Goal: Transaction & Acquisition: Purchase product/service

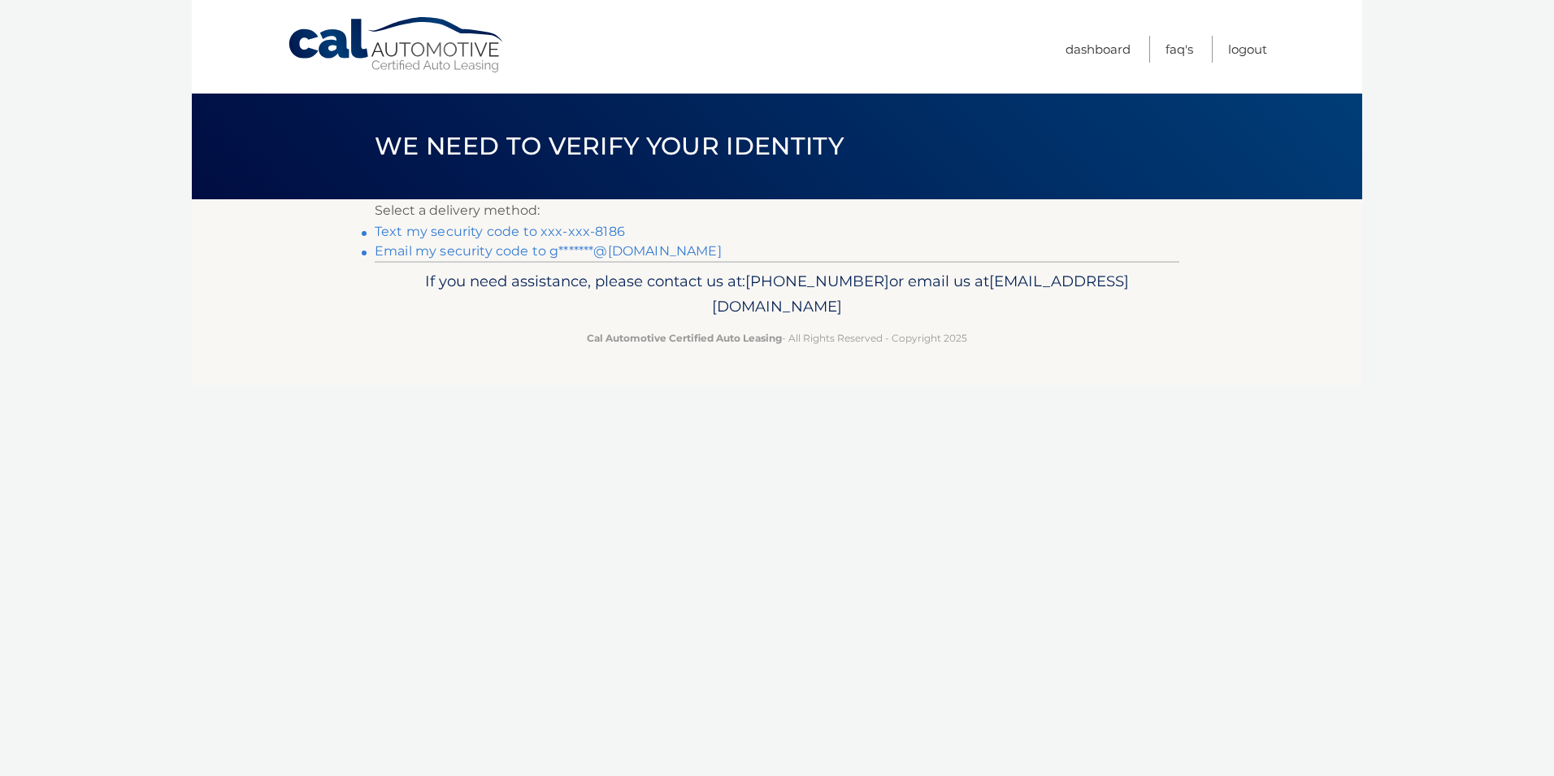
click at [563, 230] on link "Text my security code to xxx-xxx-8186" at bounding box center [500, 231] width 250 height 15
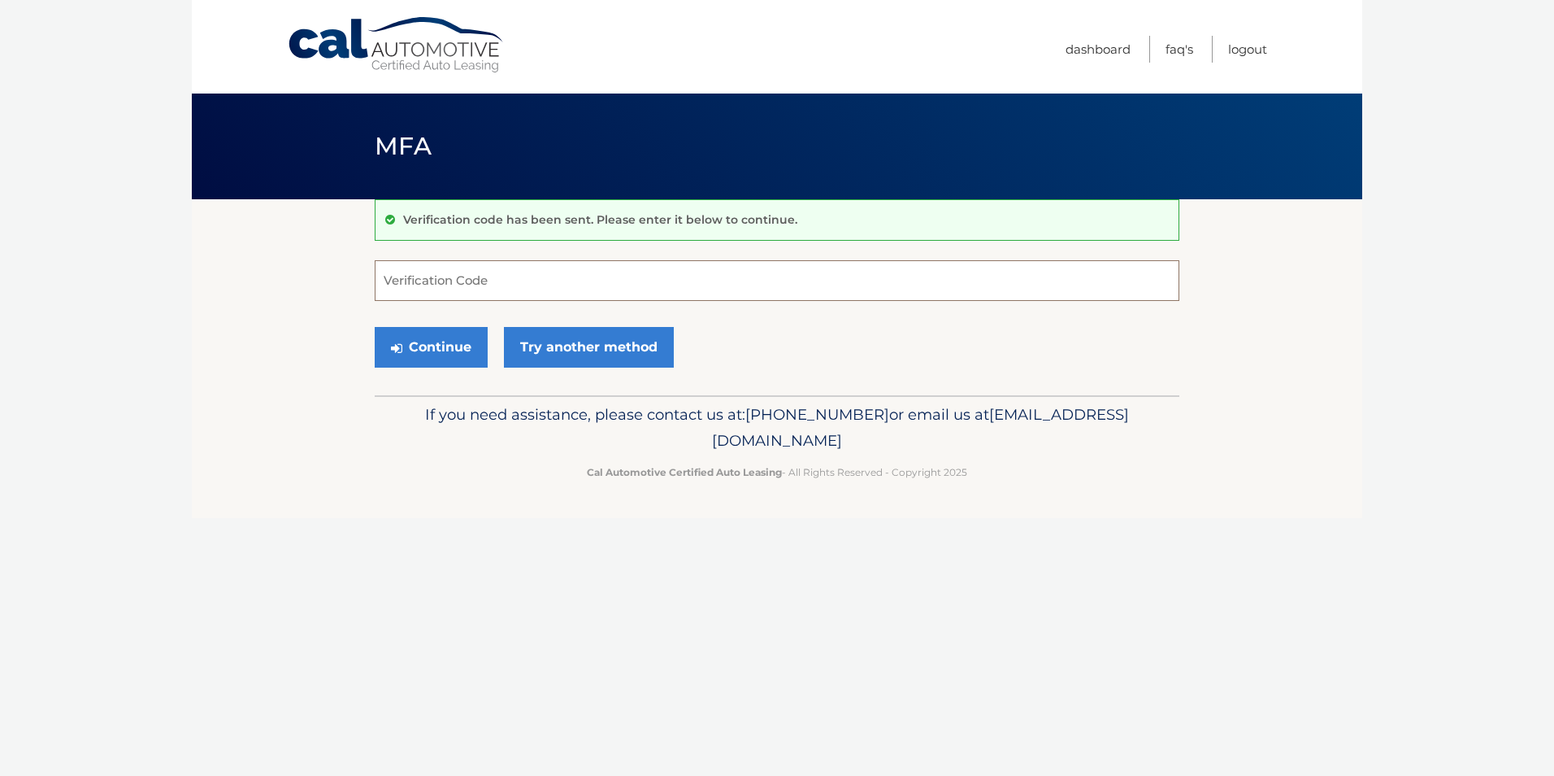
click at [551, 284] on input "Verification Code" at bounding box center [777, 280] width 805 height 41
type input "064048"
click at [464, 337] on button "Continue" at bounding box center [431, 347] width 113 height 41
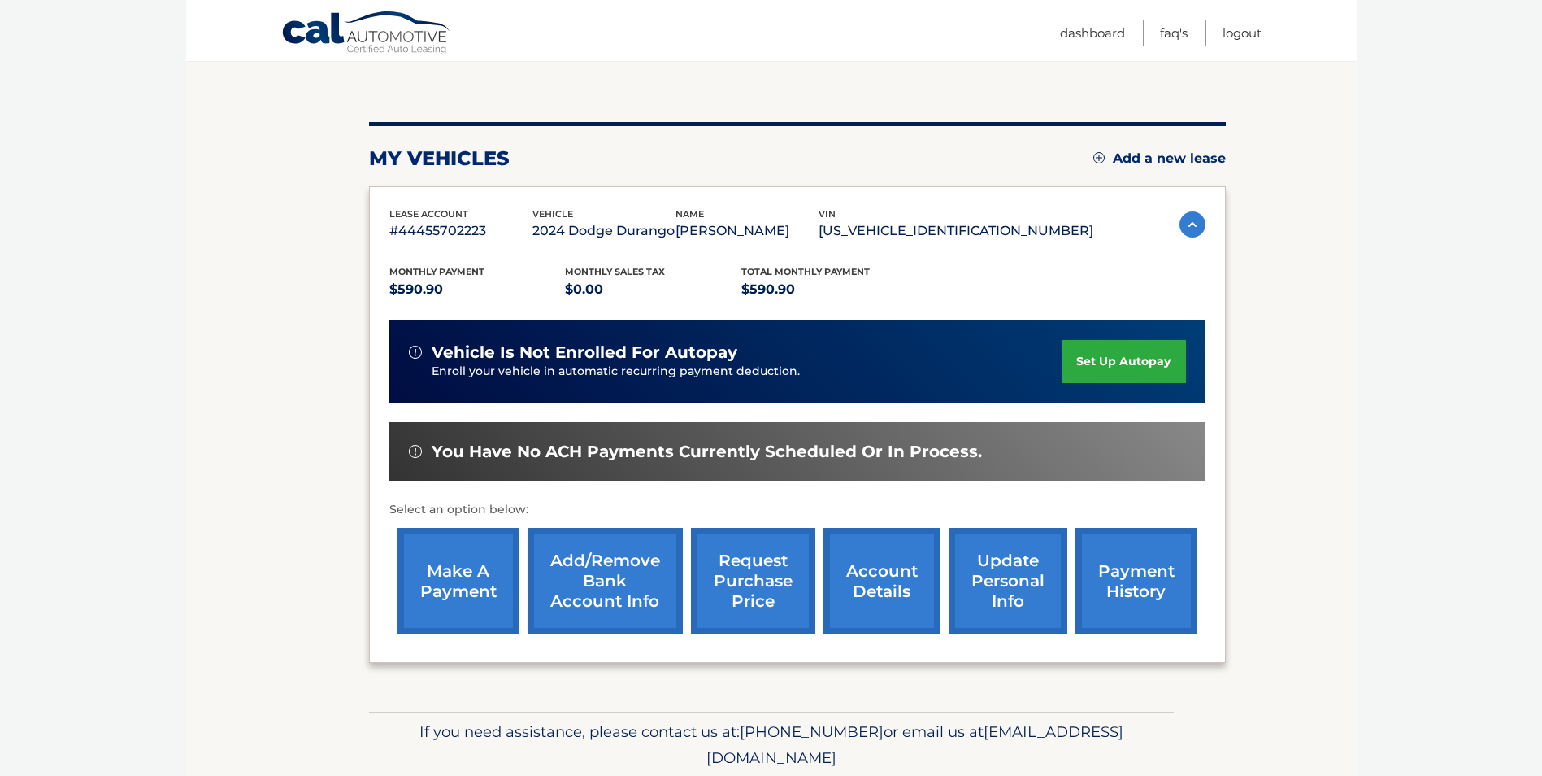
scroll to position [210, 0]
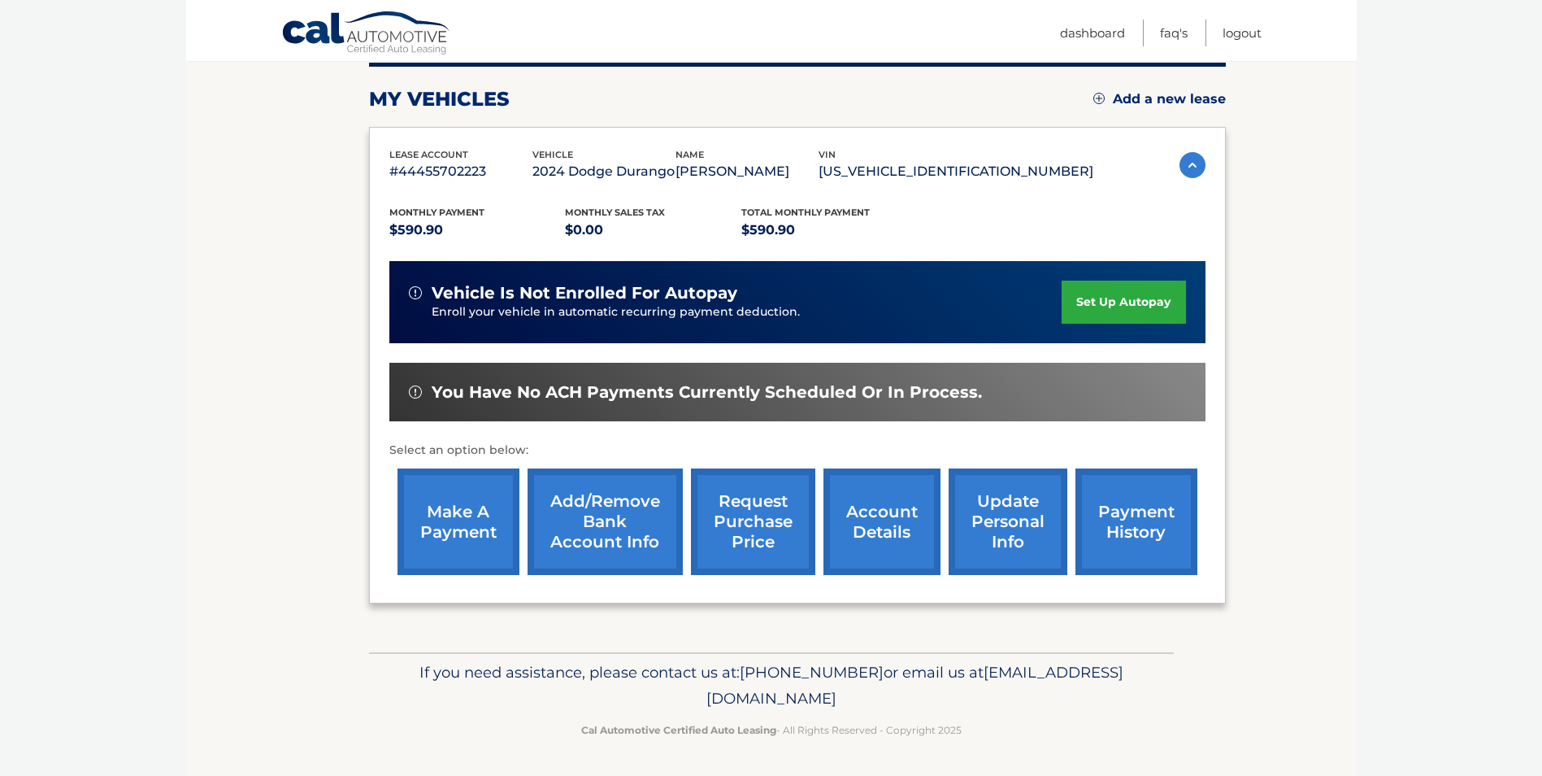
click at [441, 503] on link "make a payment" at bounding box center [459, 521] width 122 height 106
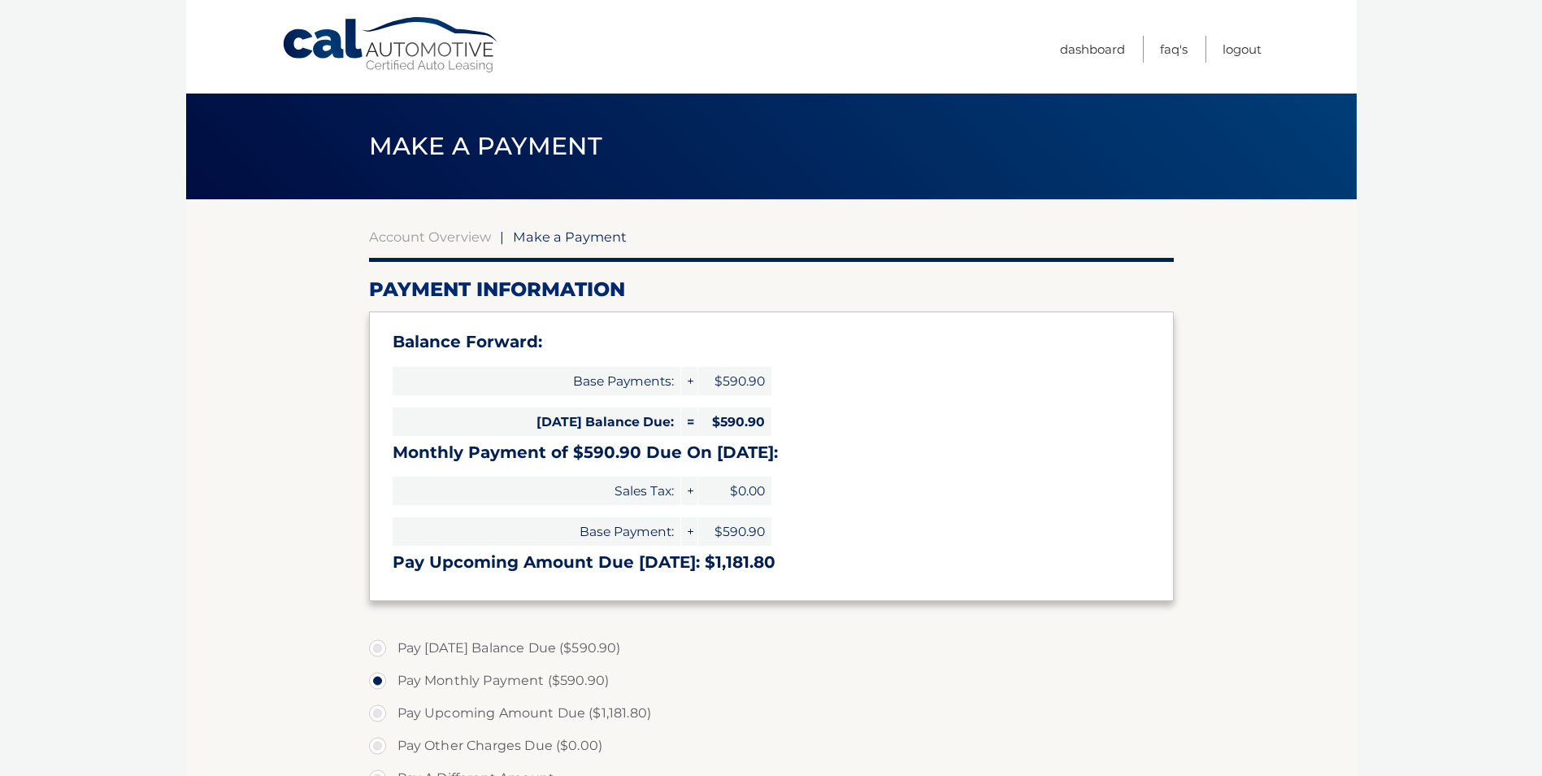
select select "YjVjNmE1ZDUtNDIzMy00YTE4LTk4MzMtNGI0NzE5NTBlOTA4"
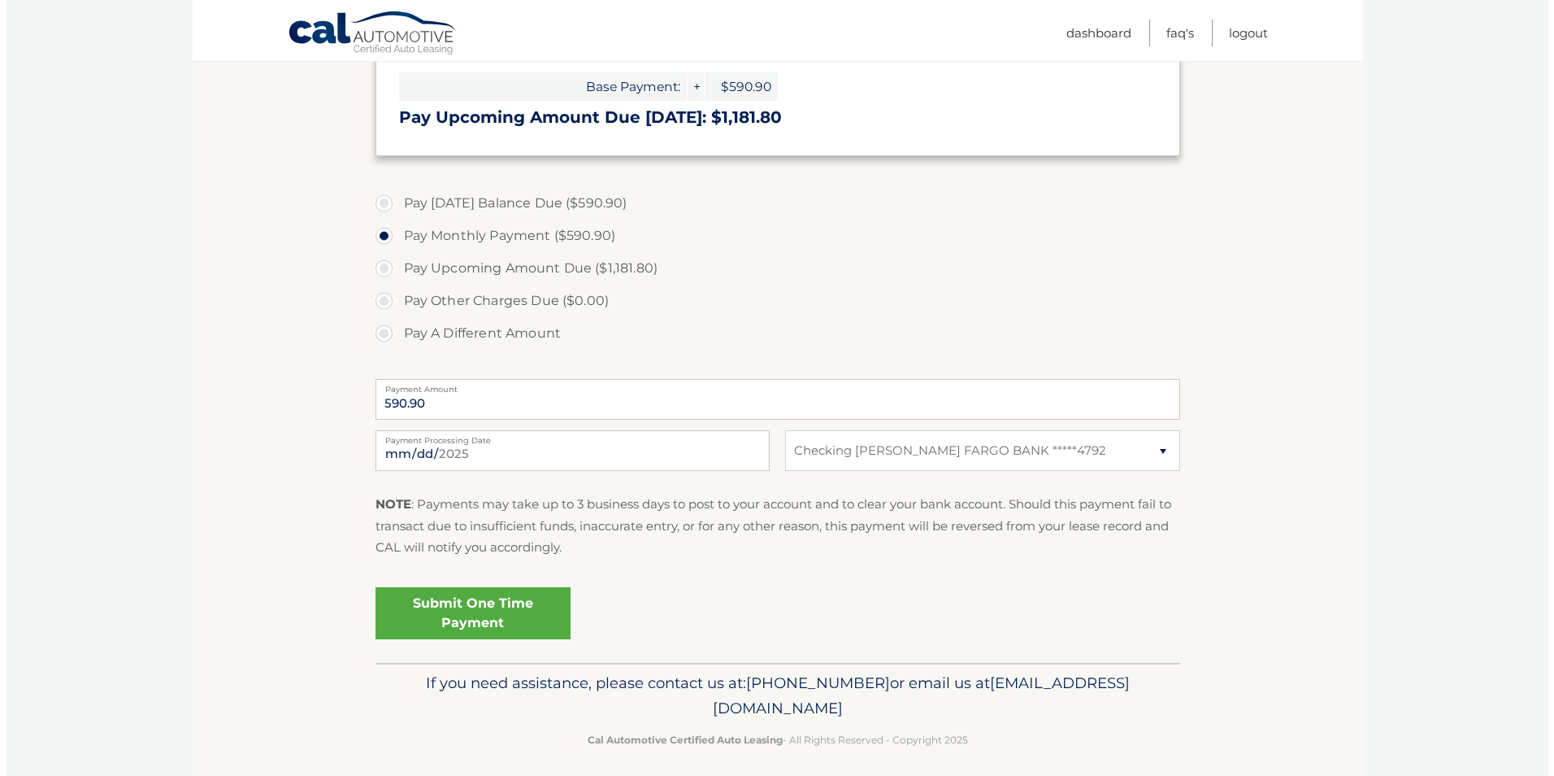
scroll to position [455, 0]
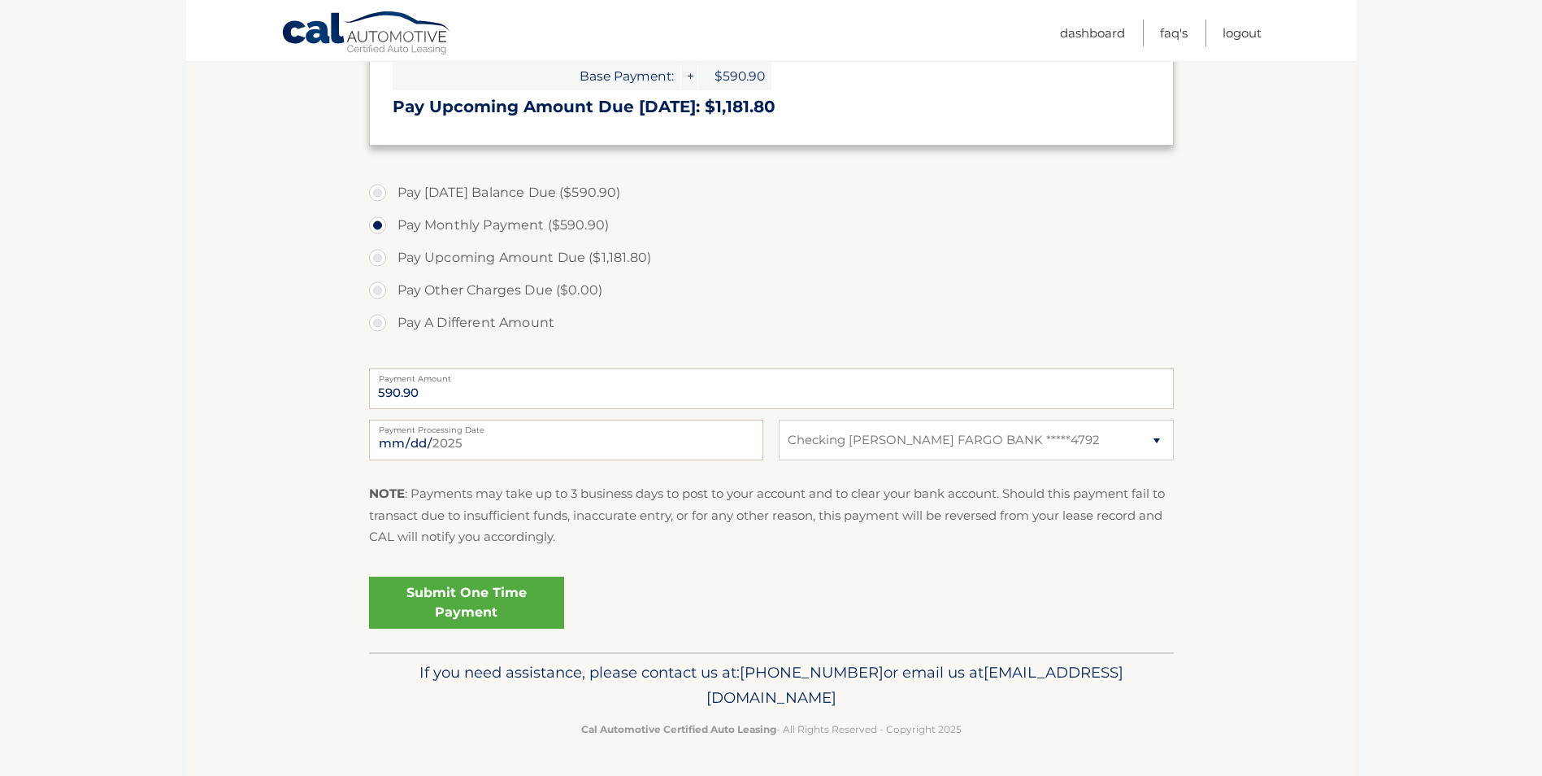
click at [502, 592] on link "Submit One Time Payment" at bounding box center [466, 602] width 195 height 52
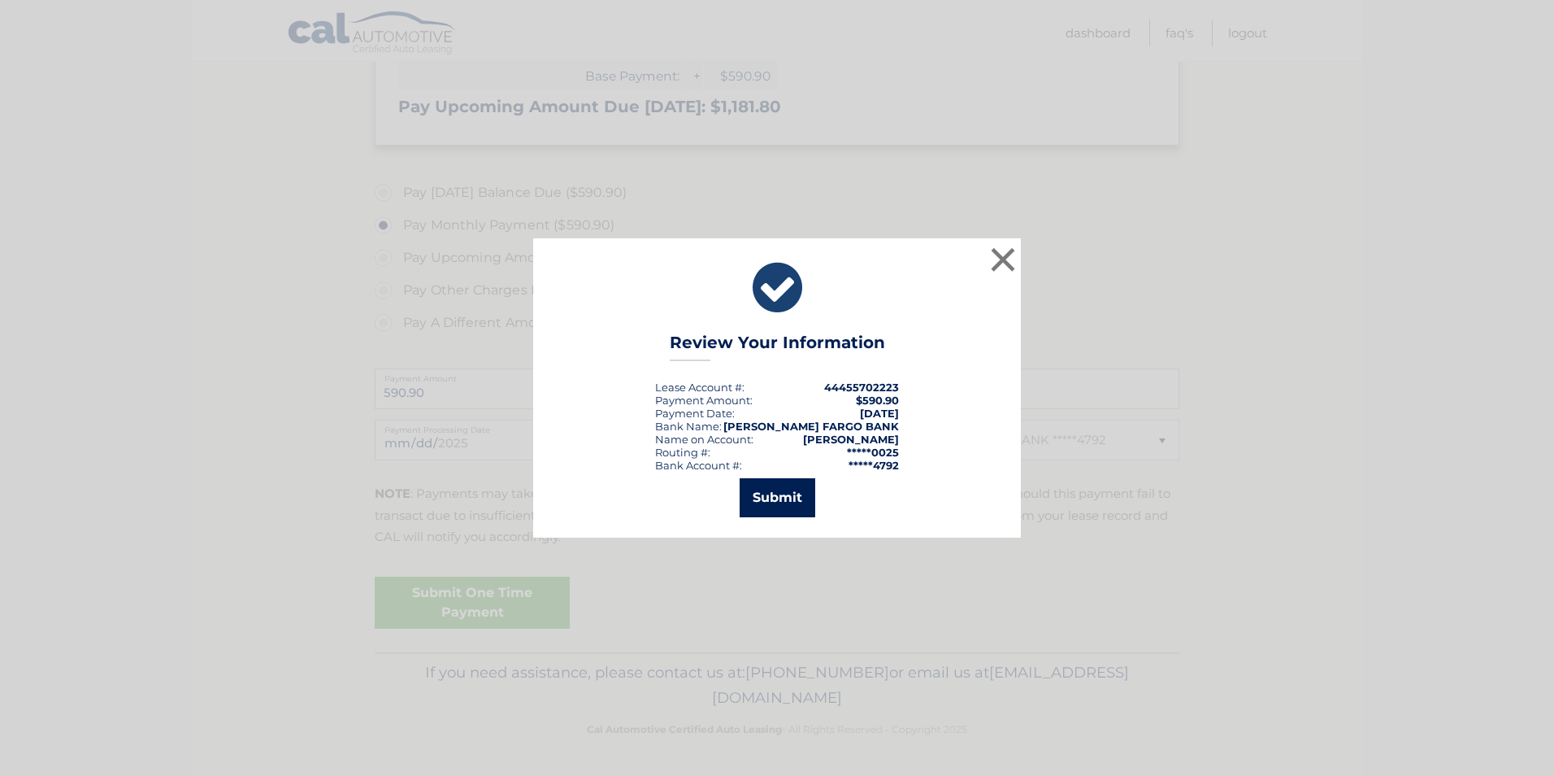
click at [791, 498] on button "Submit" at bounding box center [778, 497] width 76 height 39
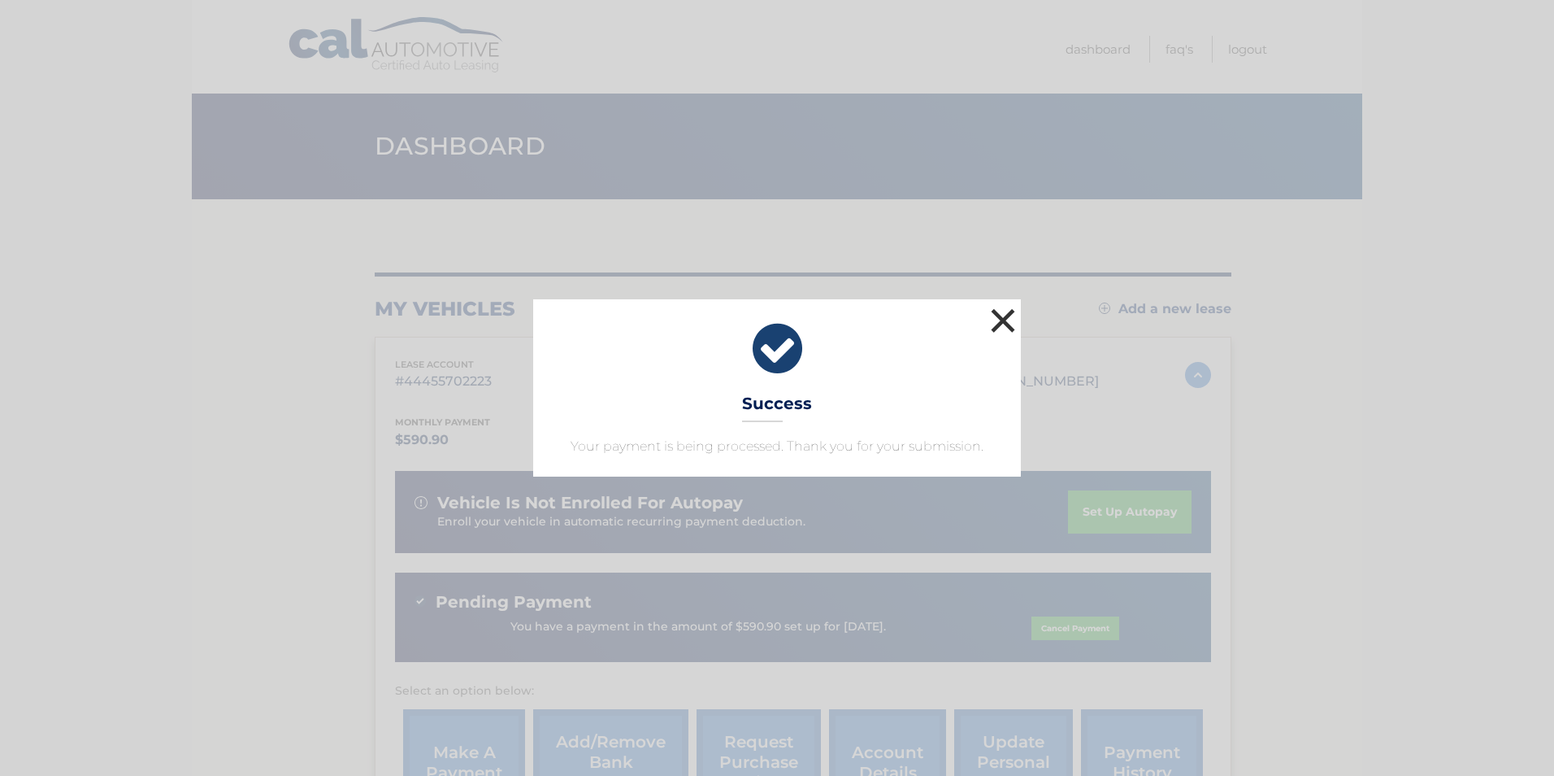
click at [1004, 325] on button "×" at bounding box center [1003, 320] width 33 height 33
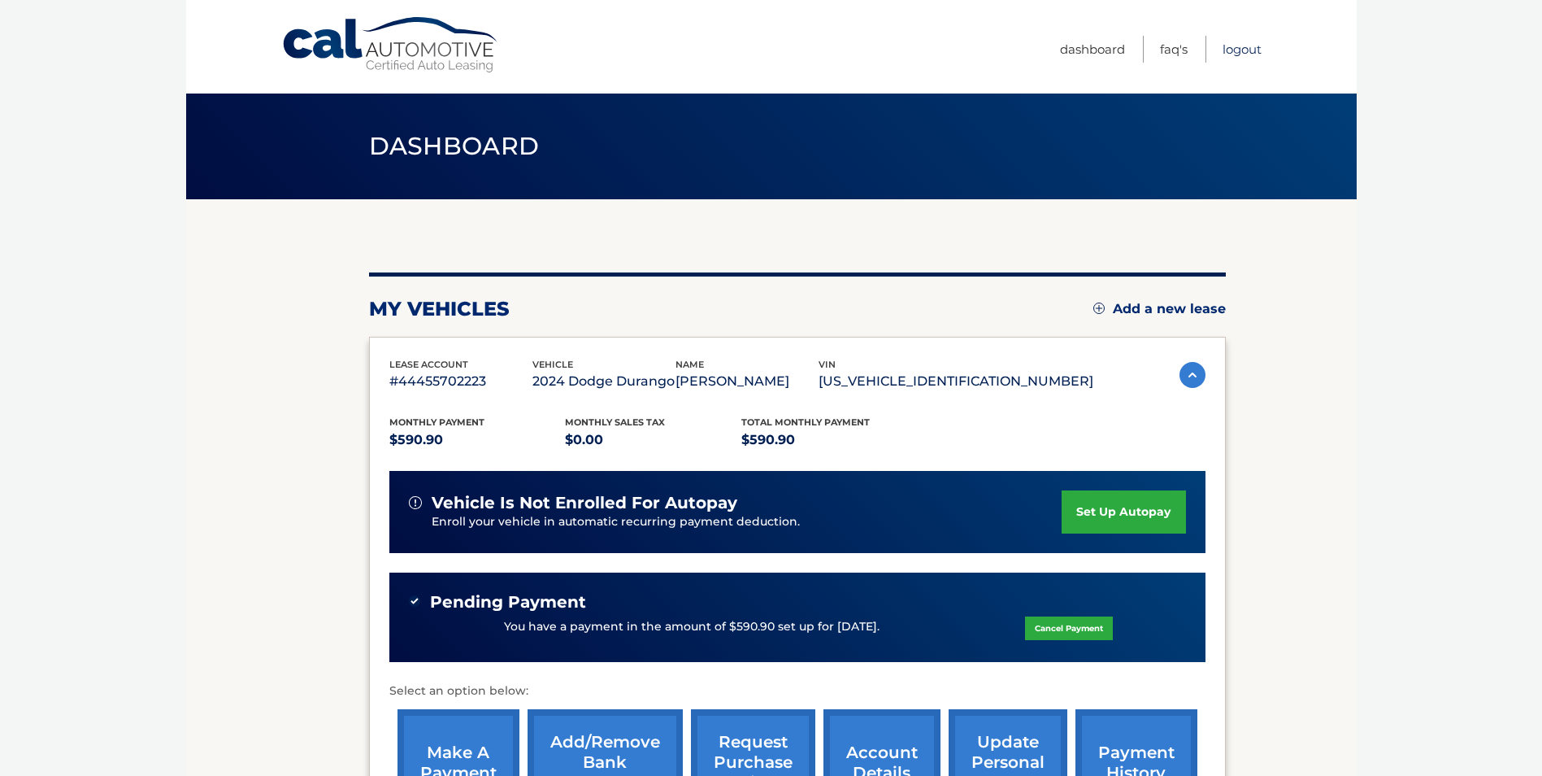
click at [1241, 46] on link "Logout" at bounding box center [1242, 49] width 39 height 27
